Goal: Navigation & Orientation: Go to known website

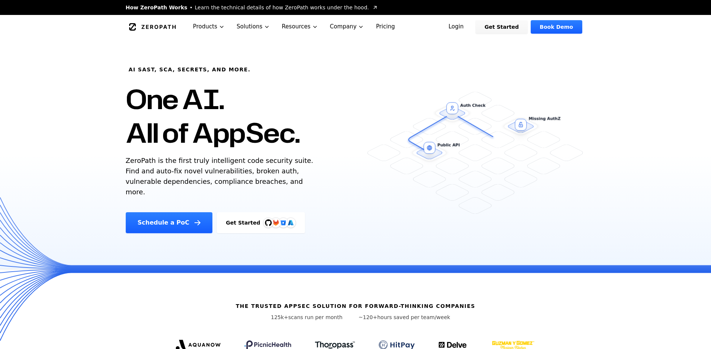
click at [471, 26] on link "Login" at bounding box center [456, 26] width 33 height 13
click at [465, 28] on link "Login" at bounding box center [456, 26] width 33 height 13
